Goal: Information Seeking & Learning: Find specific fact

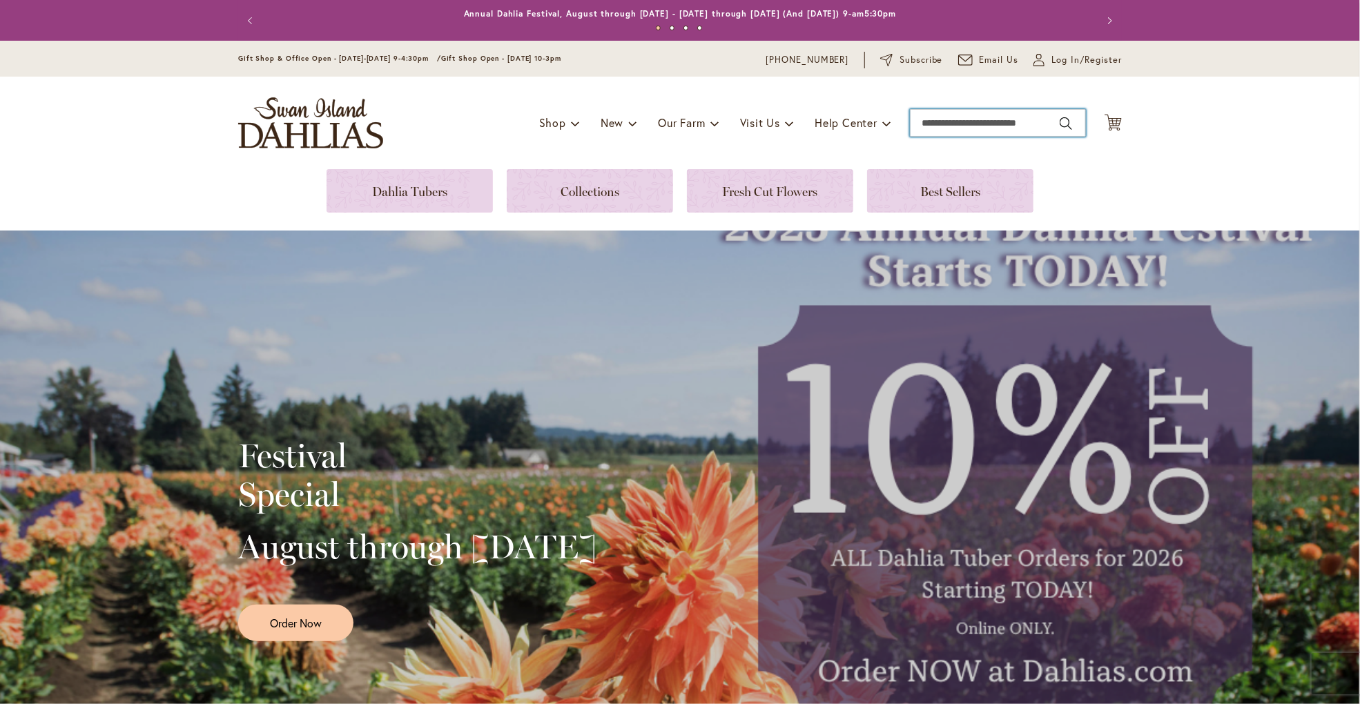
click at [928, 124] on input "Search" at bounding box center [998, 123] width 176 height 28
paste input "**********"
click at [1064, 124] on button "Search" at bounding box center [1065, 124] width 12 height 22
type input "**********"
